Goal: Task Accomplishment & Management: Manage account settings

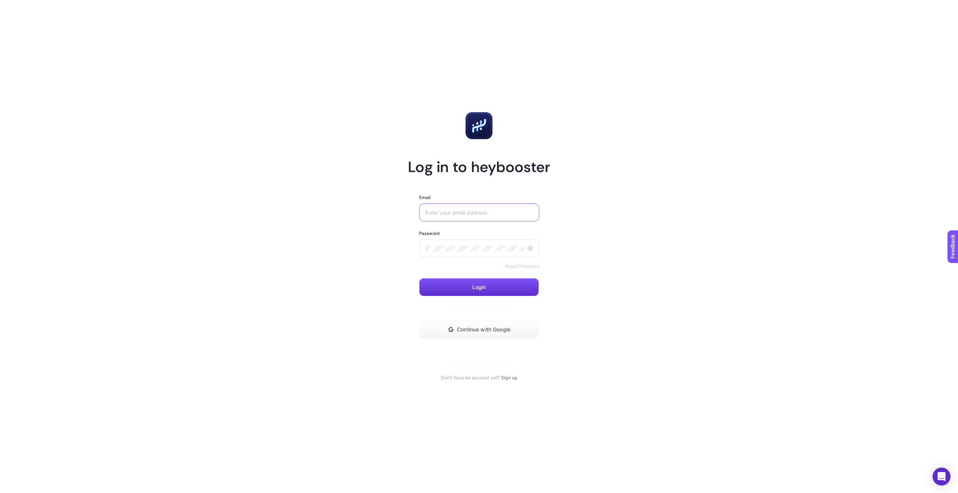
click at [484, 214] on input "Email" at bounding box center [479, 213] width 108 height 6
drag, startPoint x: 376, startPoint y: 159, endPoint x: 549, endPoint y: 166, distance: 173.0
click at [549, 166] on article "Log in to heybooster Email Password Reset Password Login Continue with Google D…" at bounding box center [479, 246] width 521 height 475
click at [549, 166] on h1 "Log in to heybooster" at bounding box center [479, 166] width 142 height 19
